Goal: Task Accomplishment & Management: Use online tool/utility

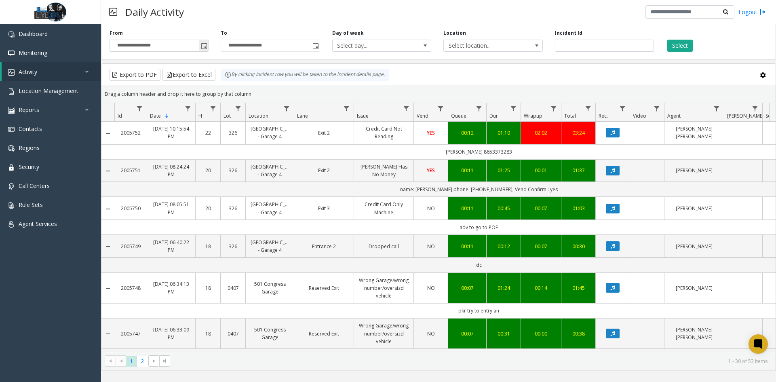
click at [205, 44] on span "Toggle popup" at bounding box center [204, 46] width 6 height 6
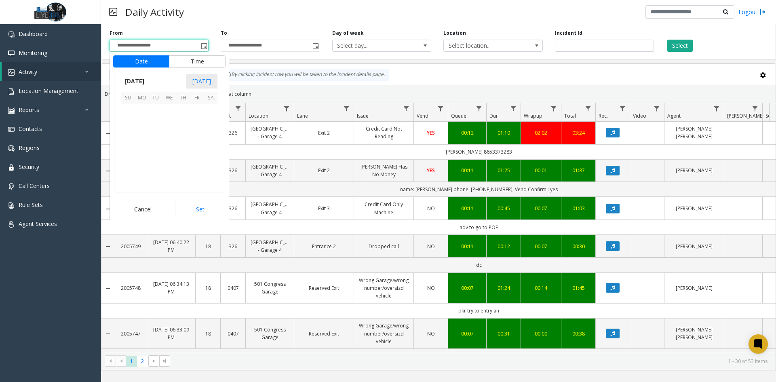
scroll to position [145110, 0]
click at [144, 112] on span "1" at bounding box center [142, 111] width 14 height 14
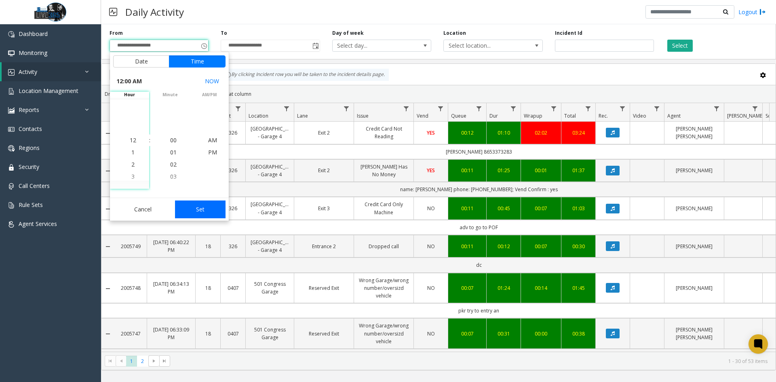
click at [203, 207] on button "Set" at bounding box center [200, 210] width 51 height 18
type input "**********"
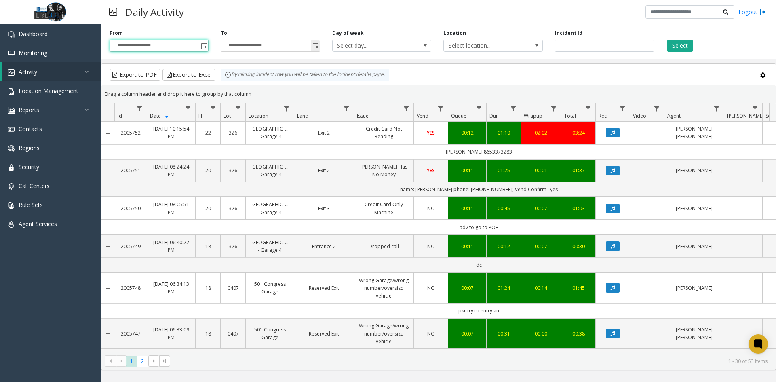
click at [318, 47] on span "Toggle popup" at bounding box center [316, 46] width 6 height 6
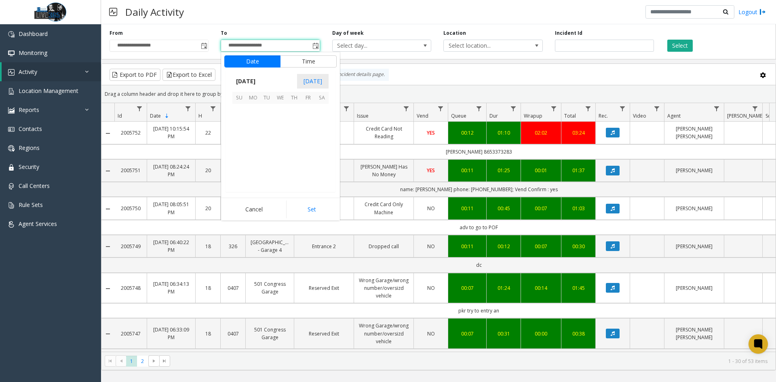
scroll to position [12, 0]
click at [253, 108] on span "1" at bounding box center [253, 111] width 14 height 14
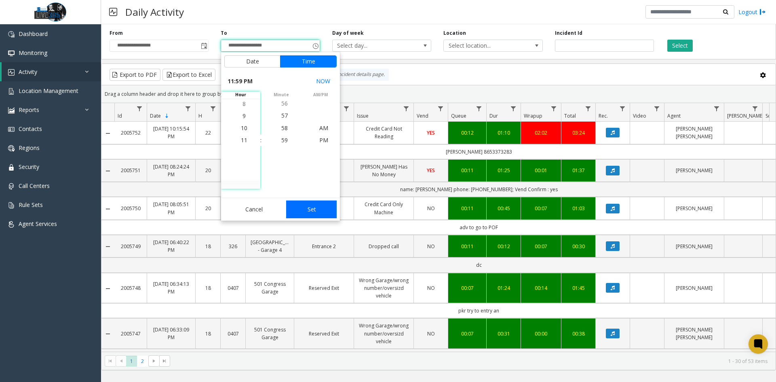
click at [330, 211] on button "Set" at bounding box center [311, 210] width 51 height 18
type input "**********"
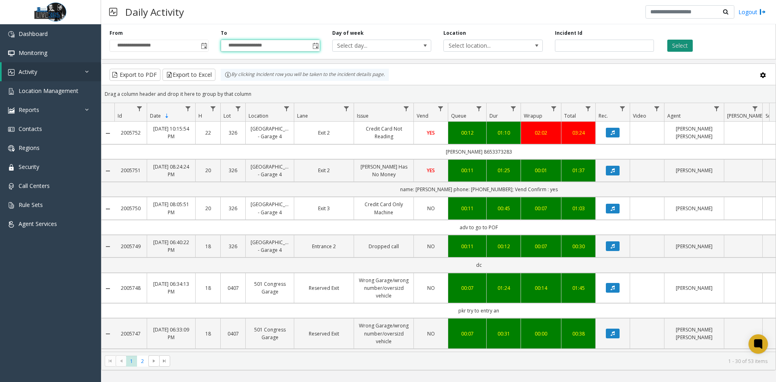
click at [674, 44] on button "Select" at bounding box center [680, 46] width 25 height 12
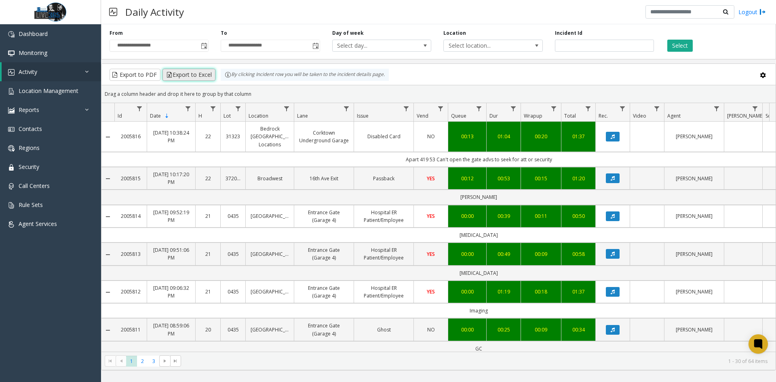
click at [186, 76] on button "Export to Excel" at bounding box center [189, 75] width 53 height 12
